Goal: Task Accomplishment & Management: Manage account settings

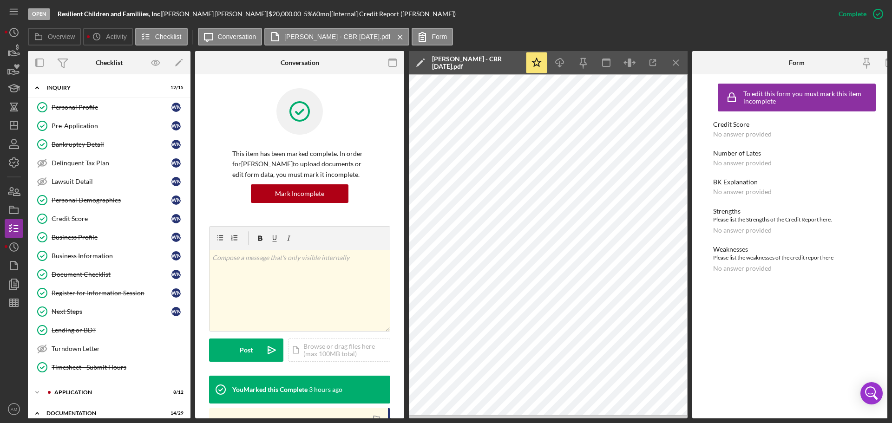
scroll to position [132, 0]
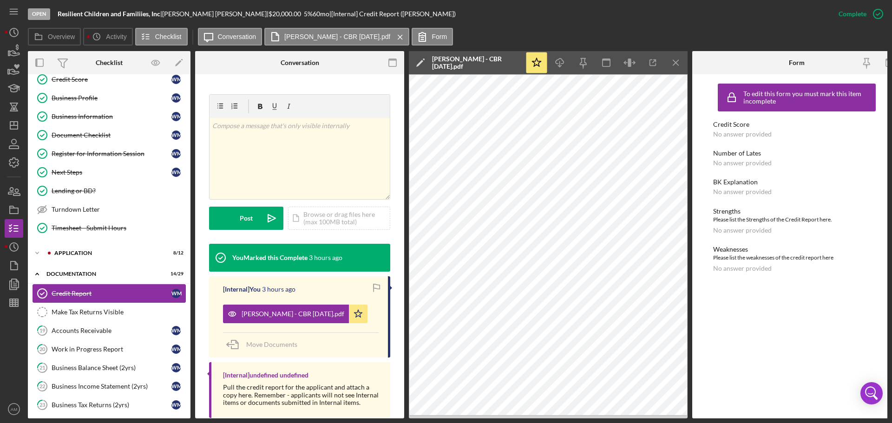
click at [68, 295] on div "Credit Report" at bounding box center [112, 293] width 120 height 7
click at [12, 125] on icon "Icon/Dashboard" at bounding box center [13, 125] width 23 height 23
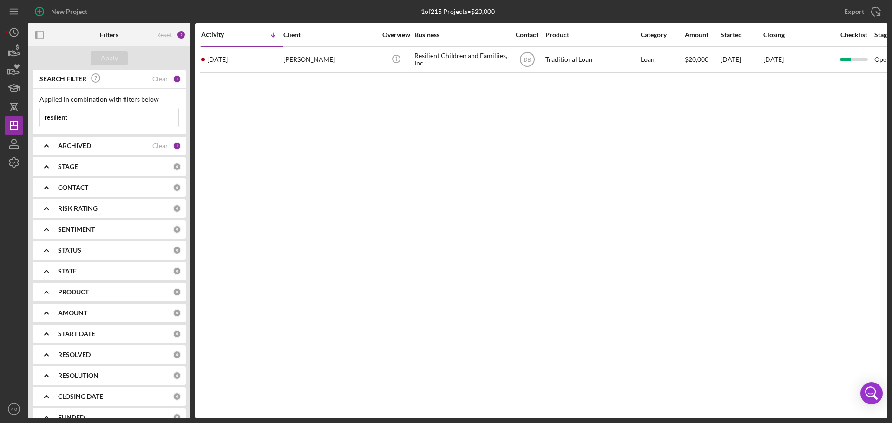
click at [74, 119] on input "resilient" at bounding box center [109, 117] width 138 height 19
drag, startPoint x: 77, startPoint y: 114, endPoint x: 27, endPoint y: 114, distance: 50.2
click at [27, 114] on div "New Project 1 of 215 Projects • $20,000 resilient Export Icon/Export Filters Re…" at bounding box center [446, 209] width 883 height 419
click at [94, 118] on input at bounding box center [109, 117] width 138 height 19
click at [284, 256] on div "Activity Icon/Table Sort Arrow Client Overview Business Contact Product Categor…" at bounding box center [541, 220] width 692 height 395
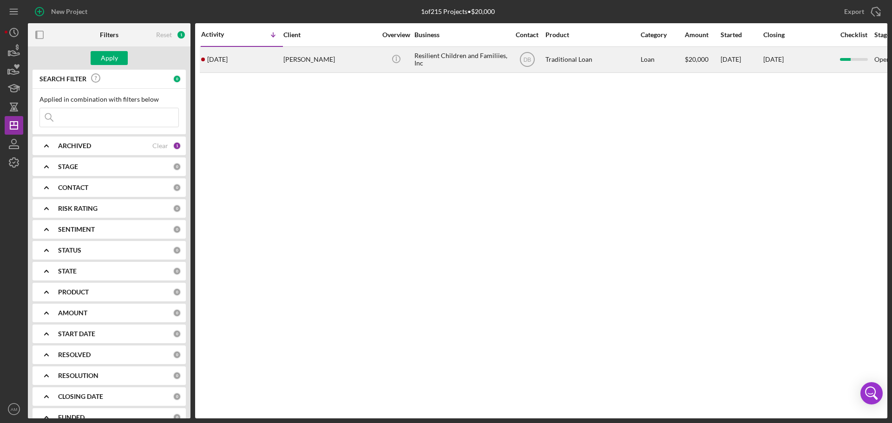
click at [256, 61] on div "[DATE] [PERSON_NAME]" at bounding box center [241, 59] width 81 height 25
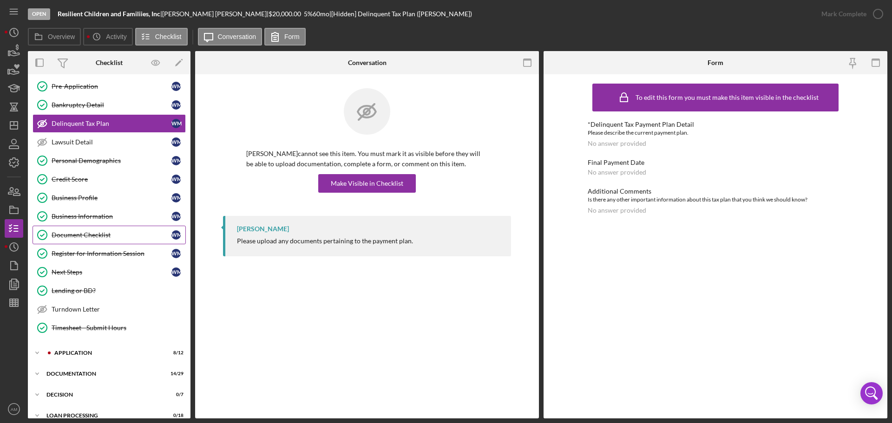
scroll to position [93, 0]
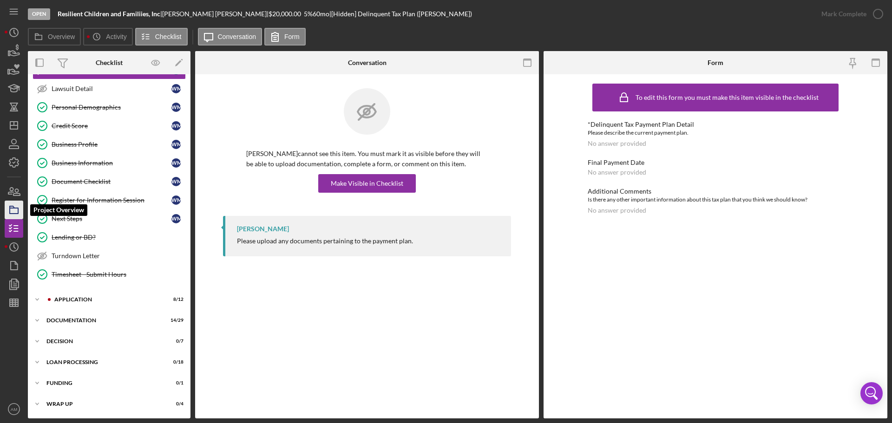
click at [13, 208] on polygon "button" at bounding box center [12, 207] width 5 height 2
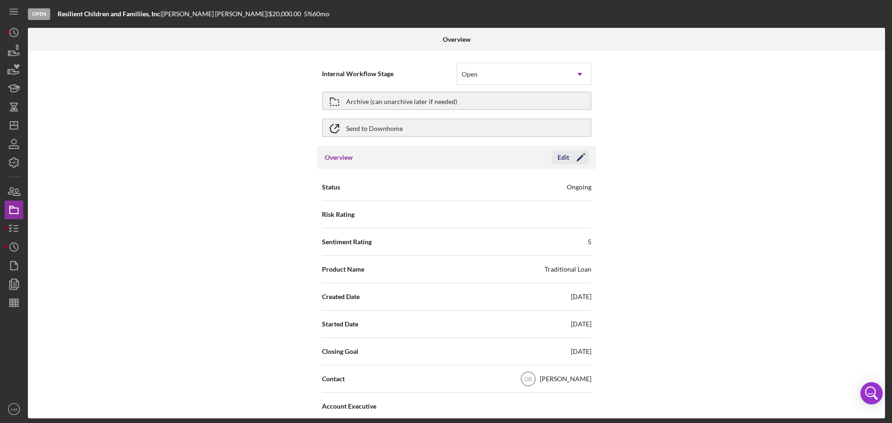
click at [573, 160] on icon "Icon/Edit" at bounding box center [580, 157] width 23 height 23
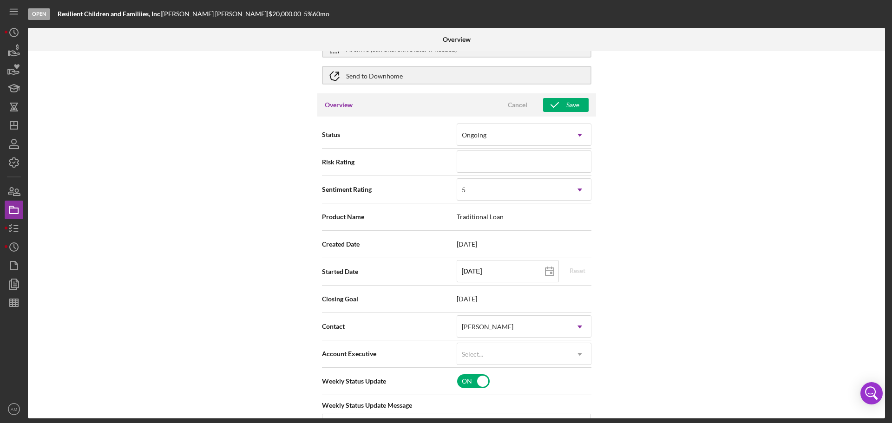
scroll to position [139, 0]
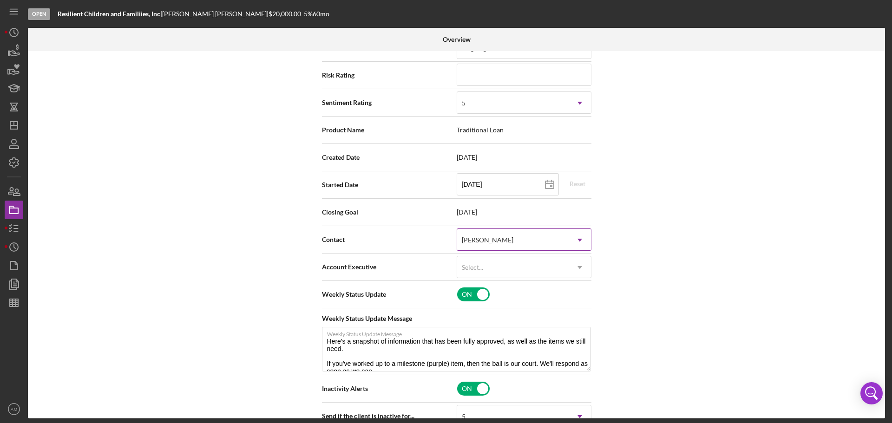
click at [579, 239] on icon "Icon/Dropdown Arrow" at bounding box center [580, 240] width 22 height 22
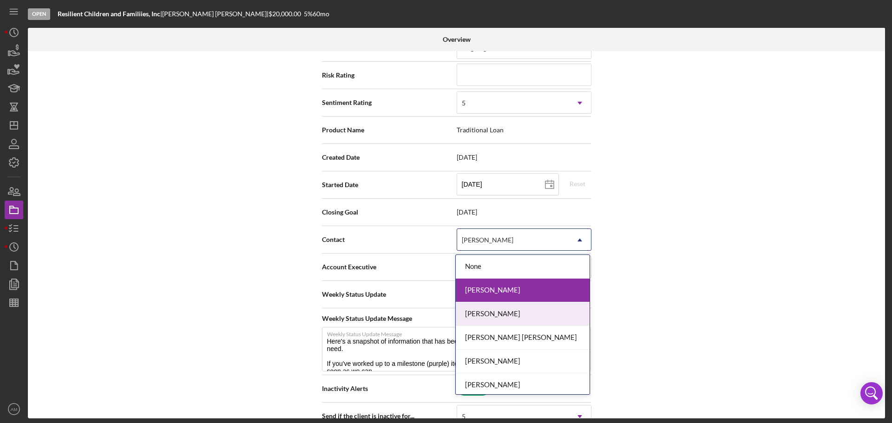
click at [503, 315] on div "[PERSON_NAME]" at bounding box center [523, 314] width 134 height 24
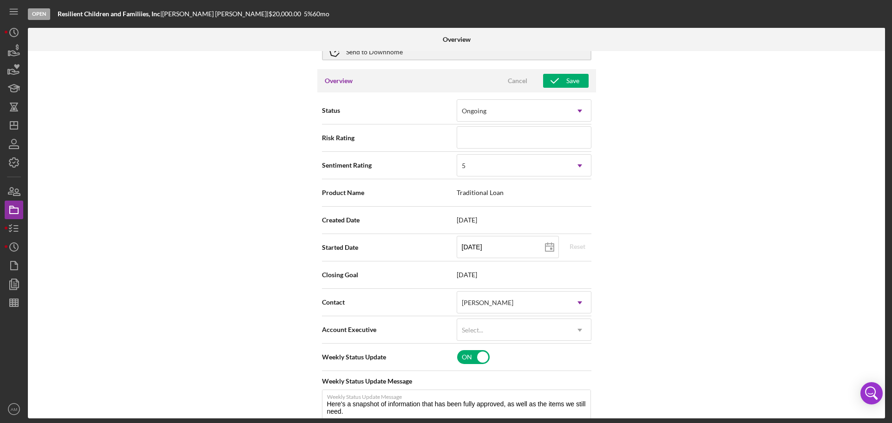
scroll to position [0, 0]
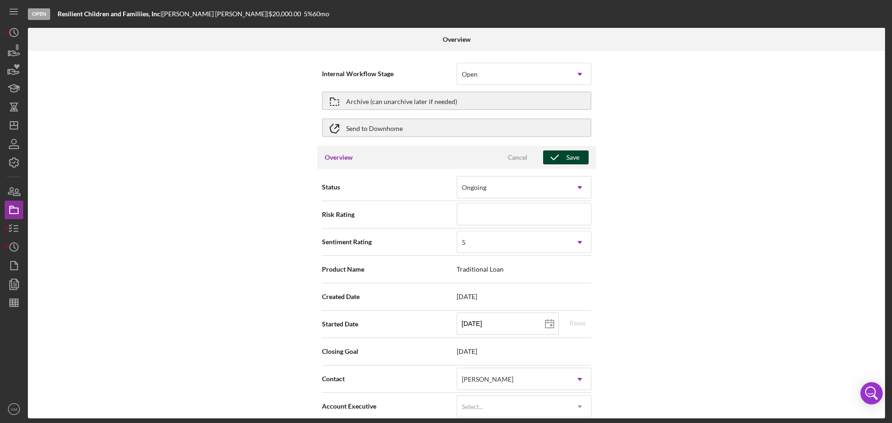
click at [570, 158] on div "Save" at bounding box center [572, 158] width 13 height 14
type textarea "Here's a snapshot of information that has been fully approved, as well as the i…"
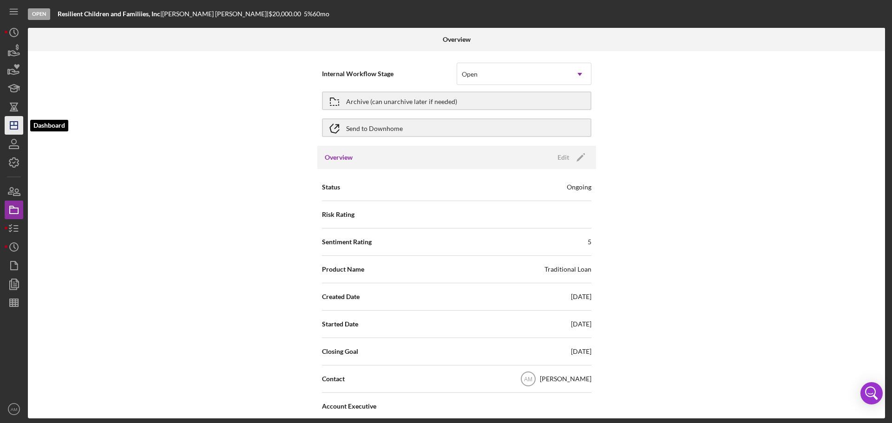
click at [12, 123] on icon "Icon/Dashboard" at bounding box center [13, 125] width 23 height 23
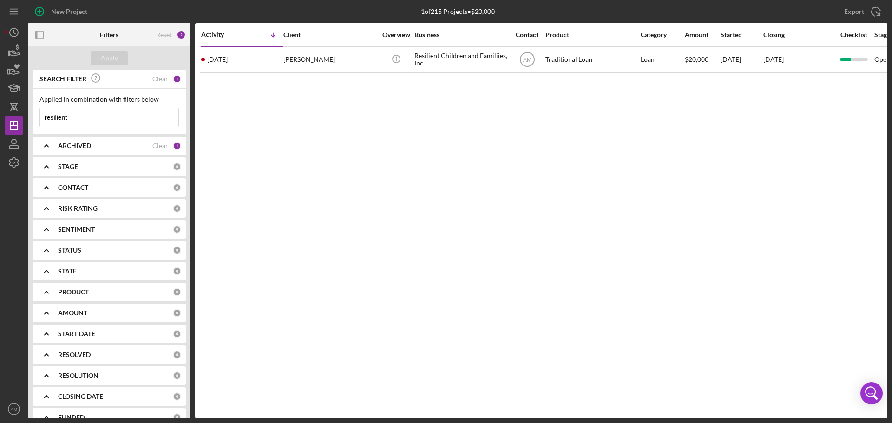
click at [92, 185] on div "CONTACT" at bounding box center [115, 187] width 115 height 7
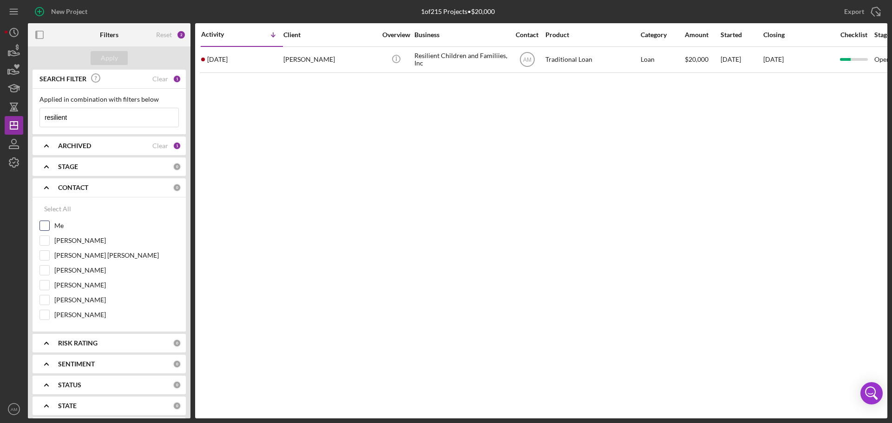
click at [47, 223] on input "Me" at bounding box center [44, 225] width 9 height 9
checkbox input "true"
click at [111, 56] on div "Apply" at bounding box center [109, 58] width 17 height 14
click at [107, 144] on div "ARCHIVED" at bounding box center [105, 145] width 94 height 7
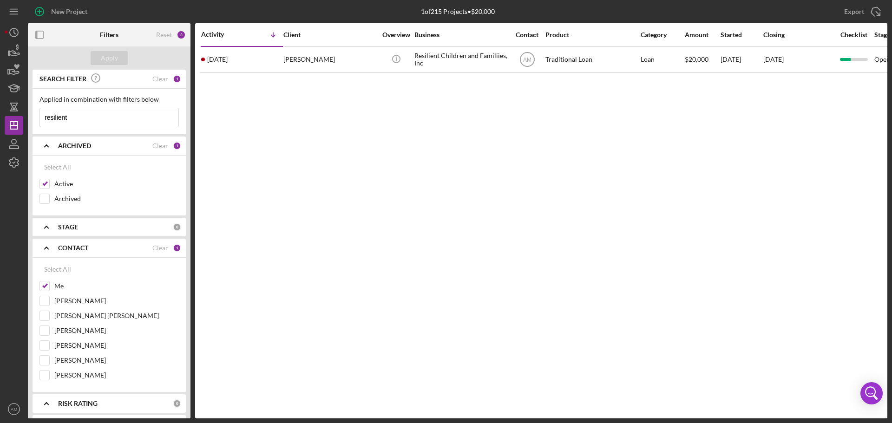
click at [109, 146] on div "ARCHIVED" at bounding box center [105, 145] width 94 height 7
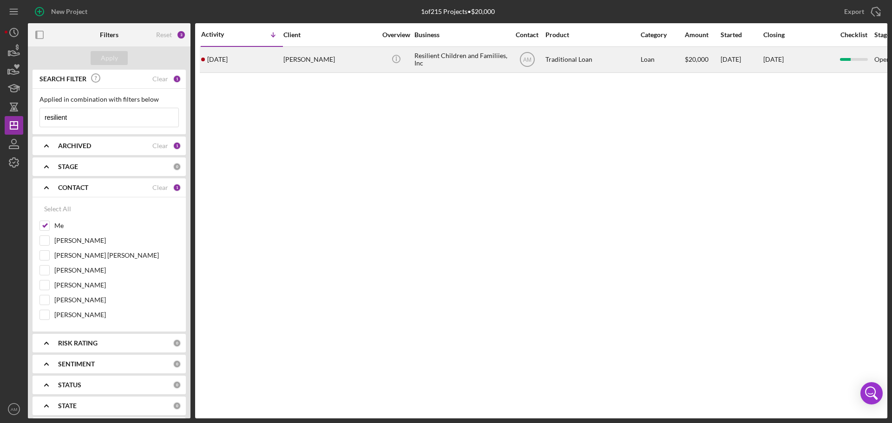
click at [385, 59] on div "Icon/Info" at bounding box center [396, 59] width 35 height 25
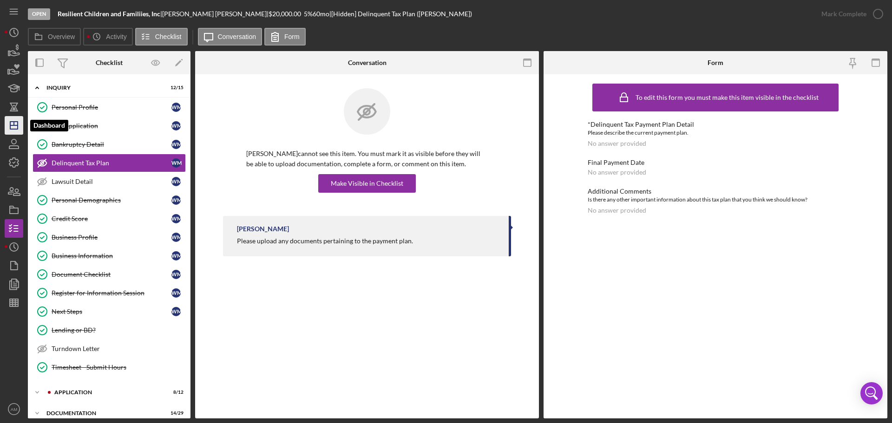
click at [13, 126] on icon "Icon/Dashboard" at bounding box center [13, 125] width 23 height 23
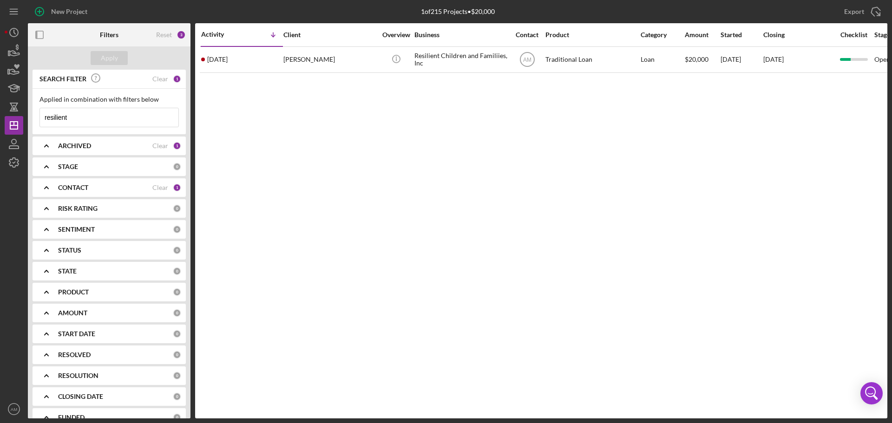
click at [129, 149] on div "ARCHIVED" at bounding box center [105, 145] width 94 height 7
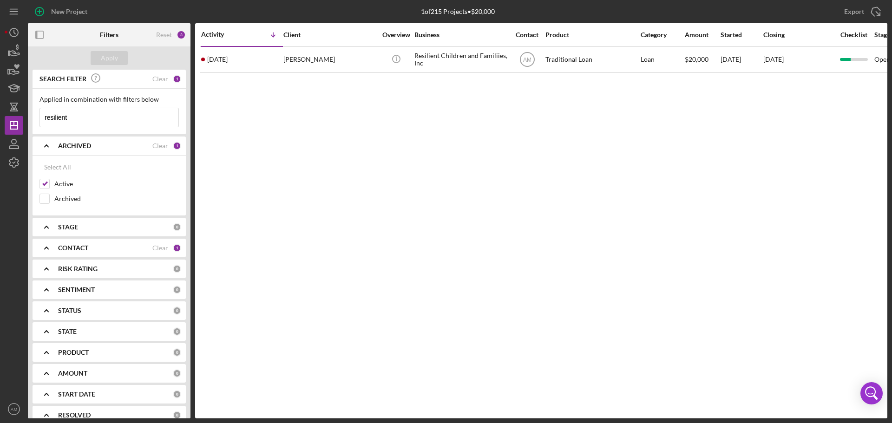
click at [129, 149] on div "ARCHIVED" at bounding box center [105, 145] width 94 height 7
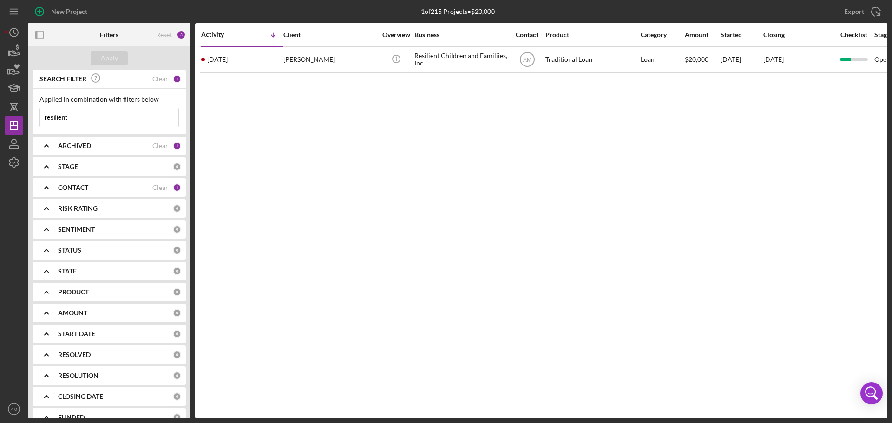
click at [146, 184] on div "CONTACT" at bounding box center [105, 187] width 94 height 7
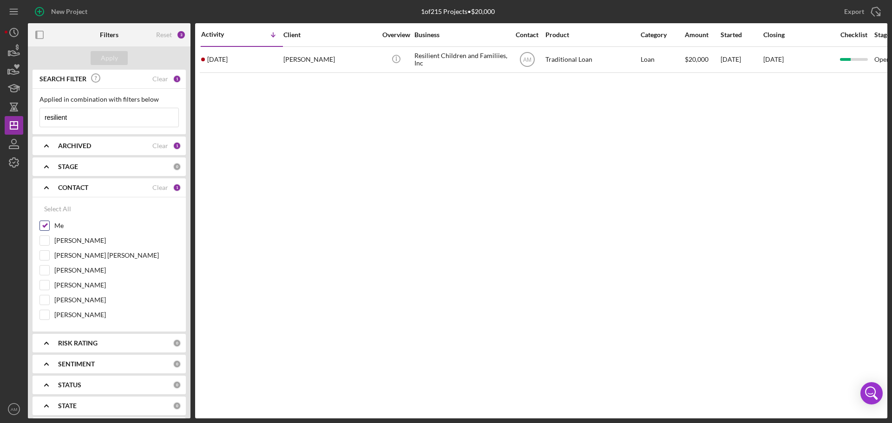
click at [66, 226] on label "Me" at bounding box center [116, 225] width 125 height 9
click at [49, 226] on input "Me" at bounding box center [44, 225] width 9 height 9
checkbox input "false"
drag, startPoint x: 88, startPoint y: 118, endPoint x: 13, endPoint y: 115, distance: 74.4
click at [13, 115] on div "New Project 1 of 215 Projects • $20,000 resilient Export Icon/Export Filters Re…" at bounding box center [446, 209] width 883 height 419
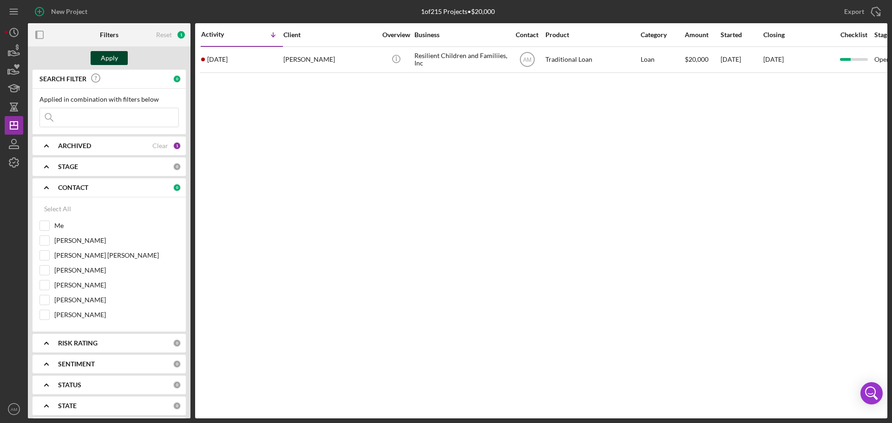
click at [113, 55] on div "Apply" at bounding box center [109, 58] width 17 height 14
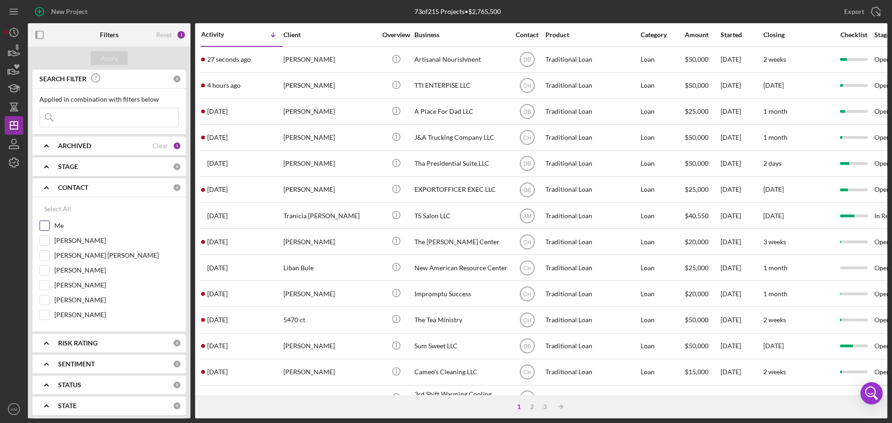
click at [44, 226] on input "Me" at bounding box center [44, 225] width 9 height 9
checkbox input "true"
click at [114, 59] on div "Apply" at bounding box center [109, 58] width 17 height 14
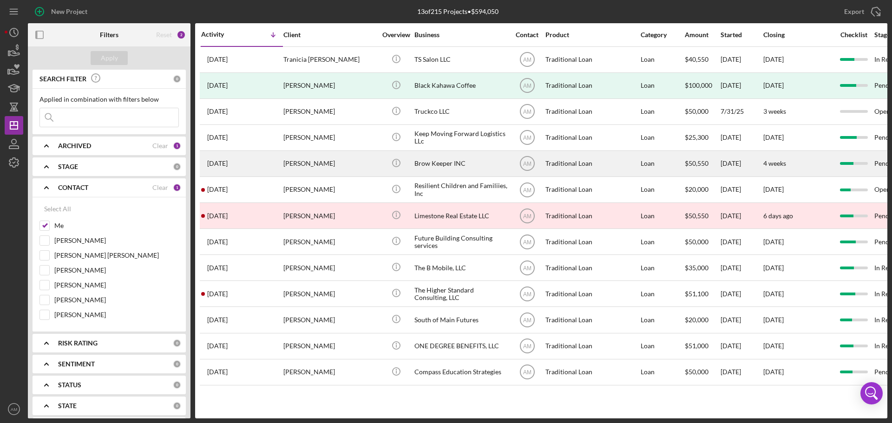
click at [434, 164] on div "Brow Keeper INC" at bounding box center [460, 163] width 93 height 25
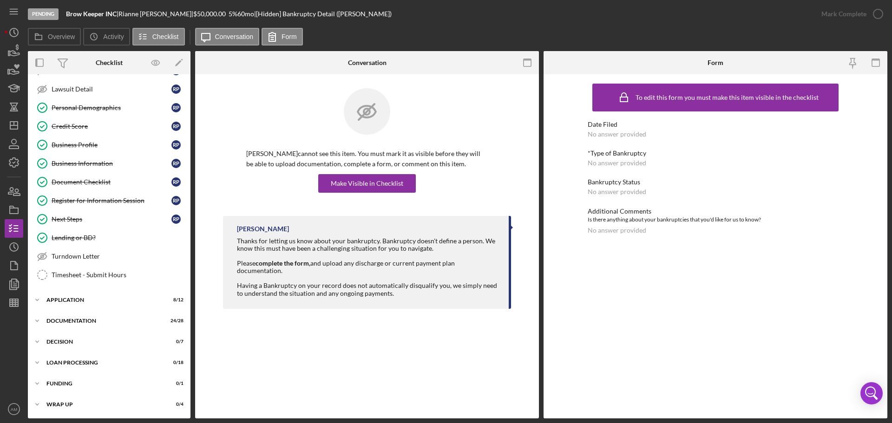
scroll to position [93, 0]
click at [67, 320] on div "Documentation" at bounding box center [112, 321] width 132 height 6
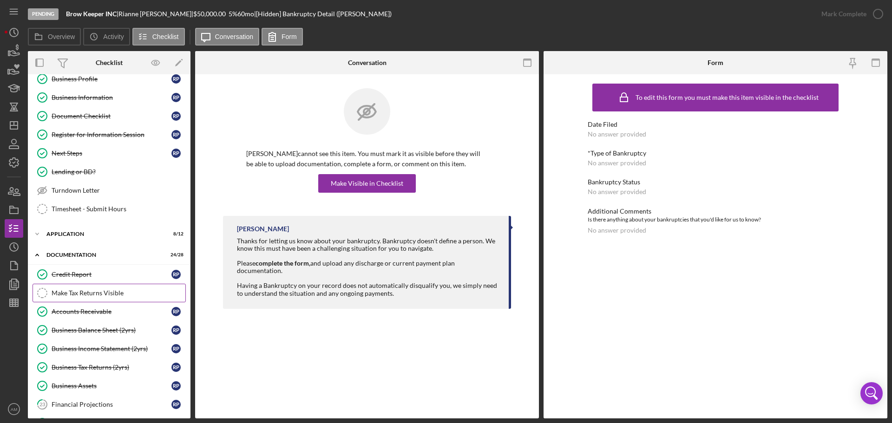
scroll to position [186, 0]
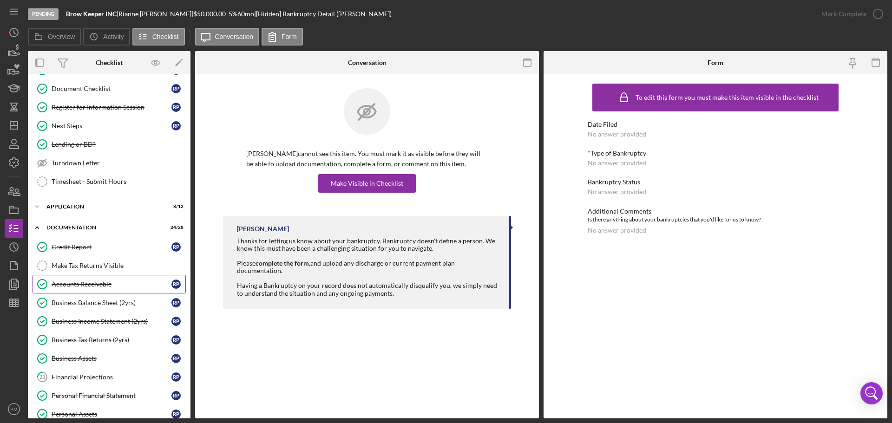
click at [89, 282] on div "Accounts Receivable" at bounding box center [112, 284] width 120 height 7
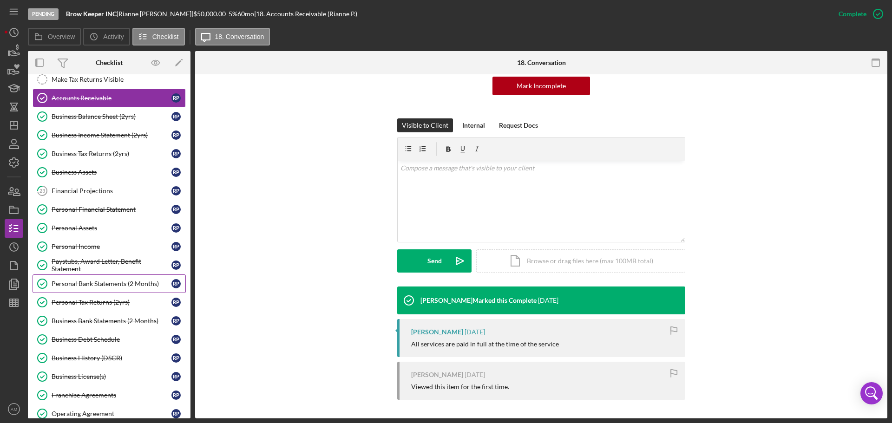
scroll to position [372, 0]
click at [99, 95] on div "Accounts Receivable" at bounding box center [112, 98] width 120 height 7
click at [448, 187] on div "v Color teal Color pink Remove color Add row above Add row below Add column bef…" at bounding box center [541, 201] width 287 height 81
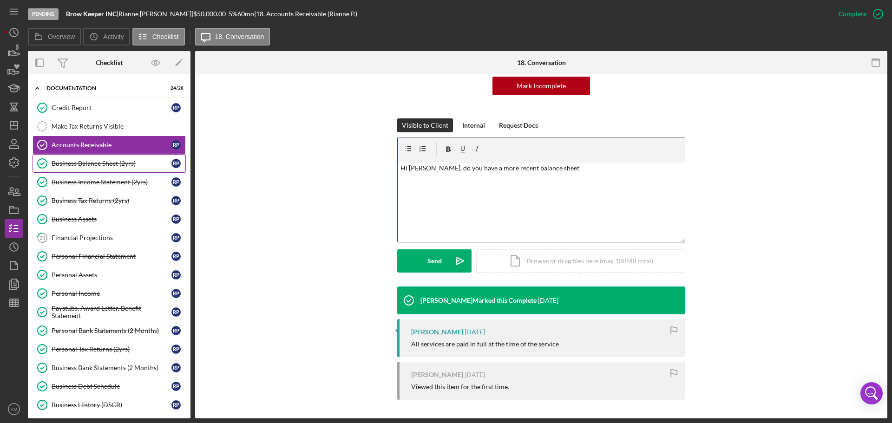
click at [86, 160] on div "Business Balance Sheet (2yrs)" at bounding box center [112, 163] width 120 height 7
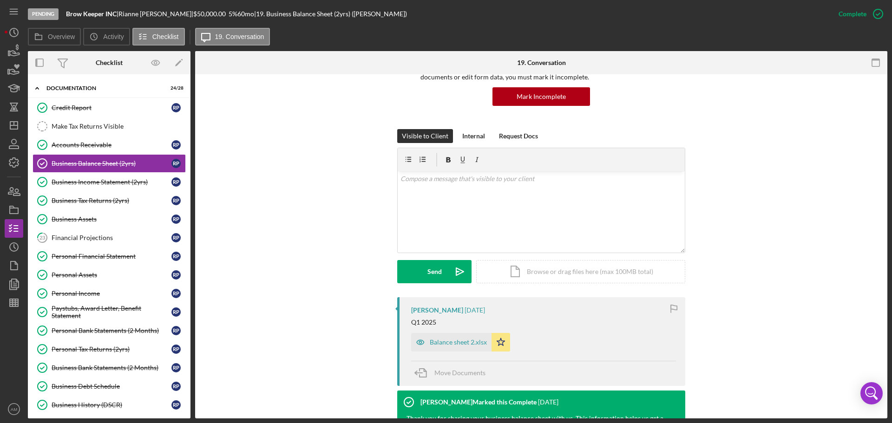
scroll to position [93, 0]
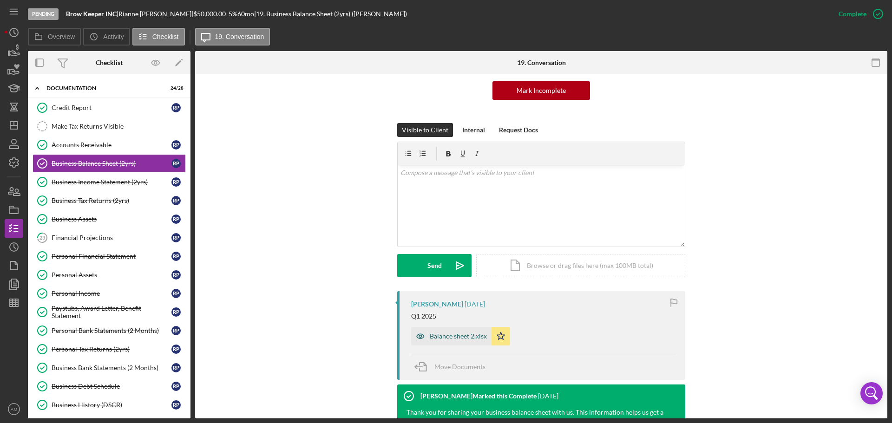
click at [446, 335] on div "Balance sheet 2.xlsx" at bounding box center [458, 336] width 57 height 7
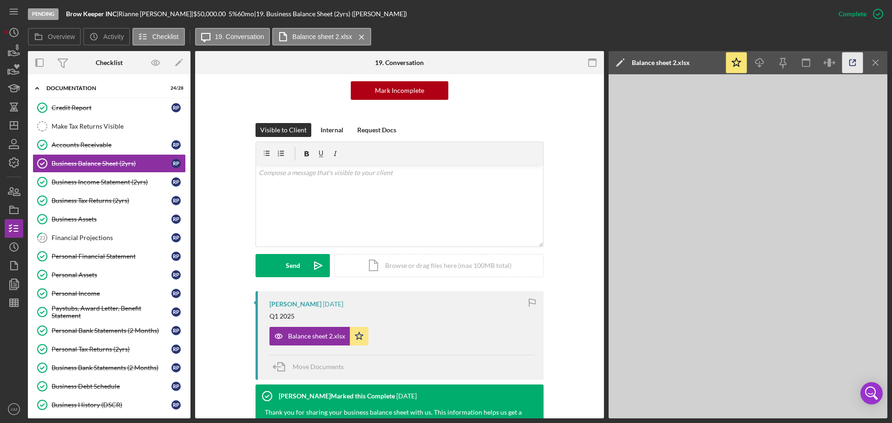
click at [853, 61] on icon "button" at bounding box center [852, 63] width 21 height 21
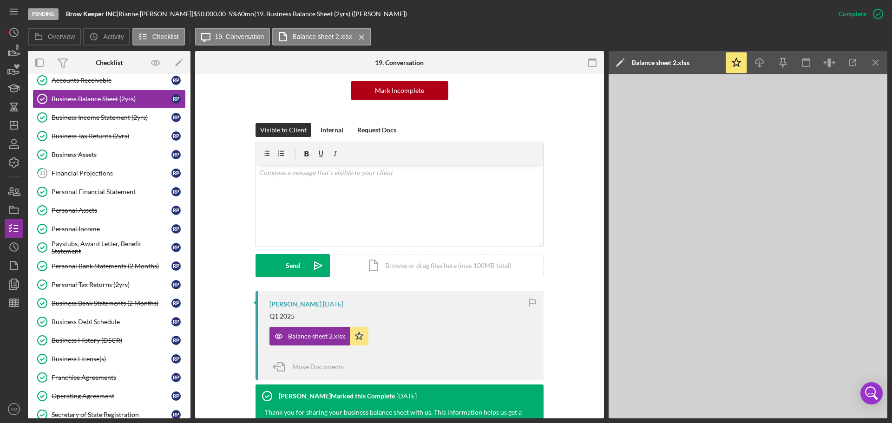
scroll to position [372, 0]
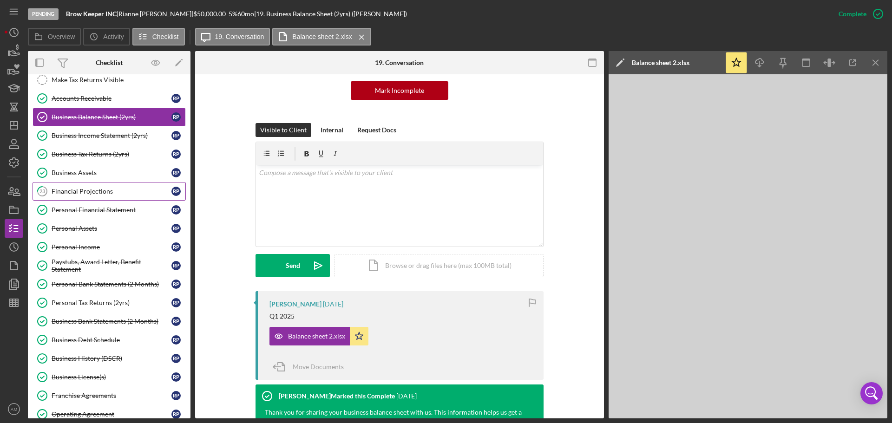
click at [75, 191] on div "Financial Projections" at bounding box center [112, 191] width 120 height 7
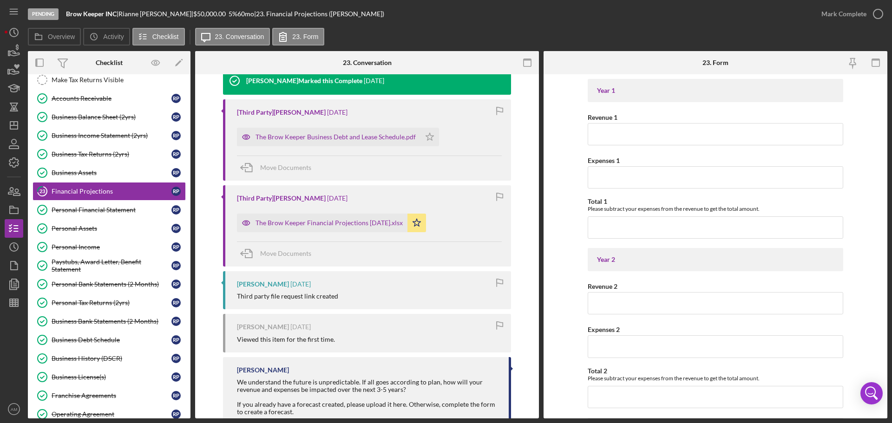
scroll to position [279, 0]
click at [337, 220] on div "The Brow Keeper Financial Projections [DATE].xlsx" at bounding box center [329, 222] width 147 height 7
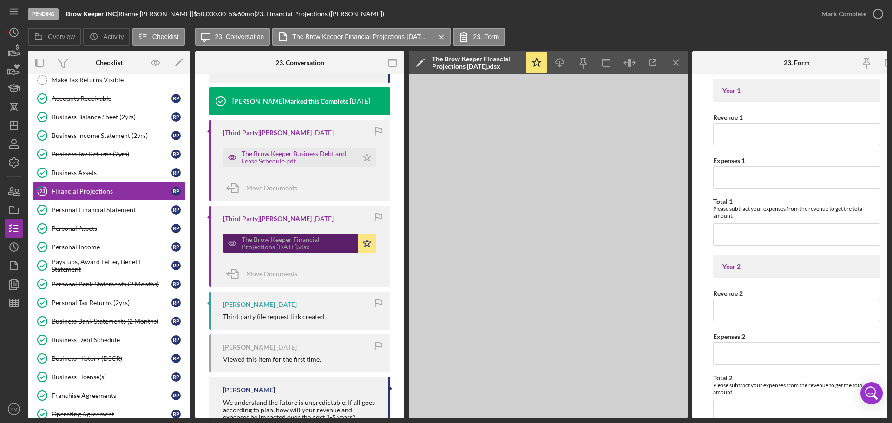
scroll to position [300, 0]
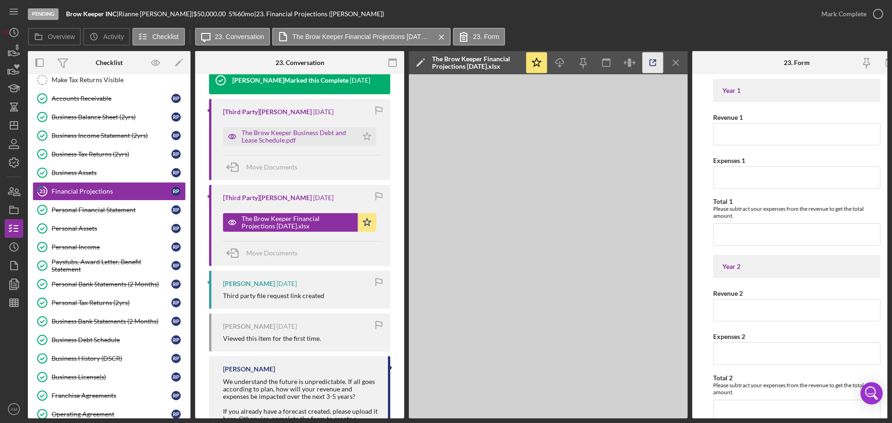
click at [651, 62] on icon "button" at bounding box center [653, 63] width 21 height 21
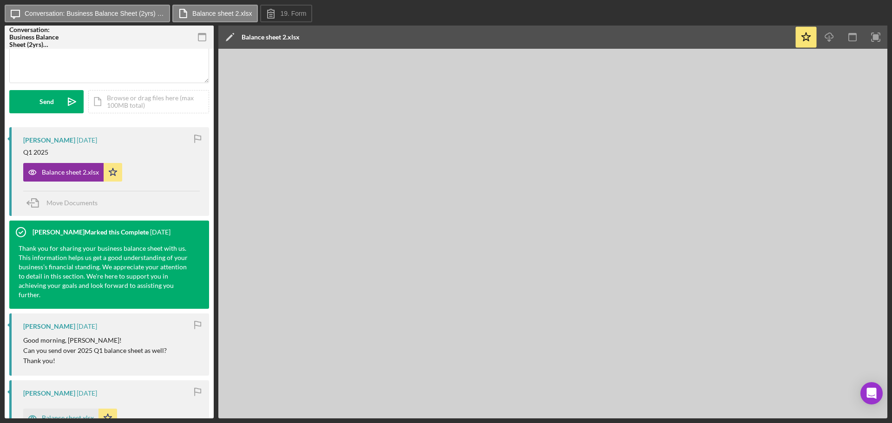
scroll to position [46, 0]
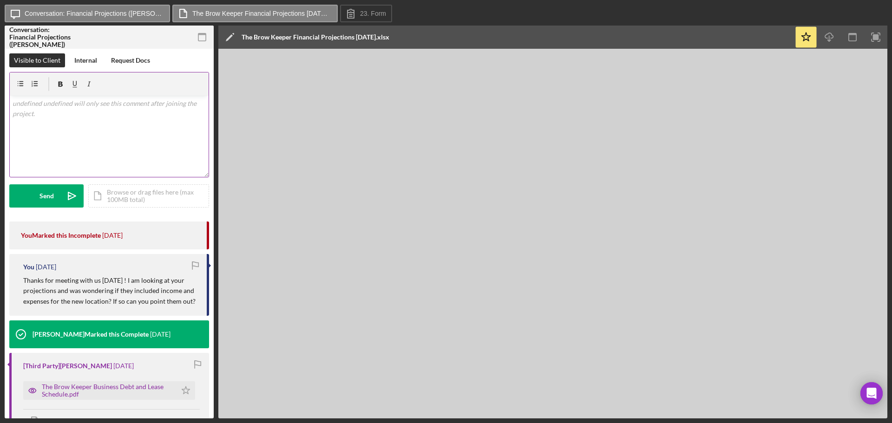
click at [49, 122] on div "v Color teal Color pink Remove color Add row above Add row below Add column bef…" at bounding box center [109, 136] width 199 height 81
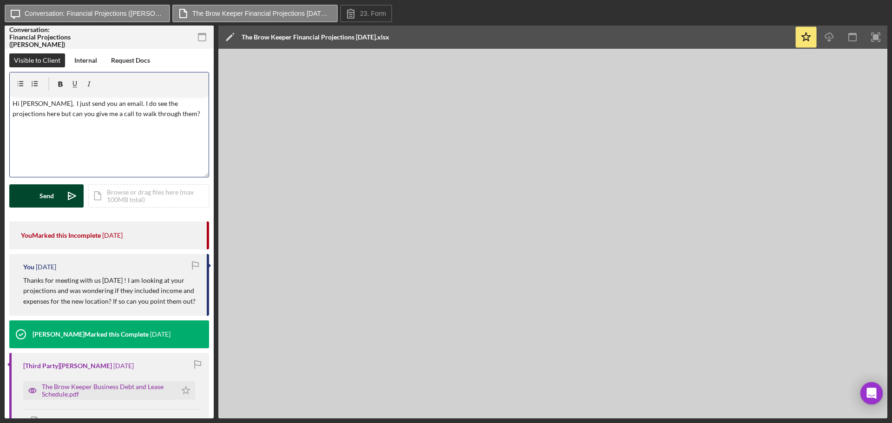
click at [48, 193] on div "Send" at bounding box center [46, 195] width 14 height 23
